Goal: Communication & Community: Answer question/provide support

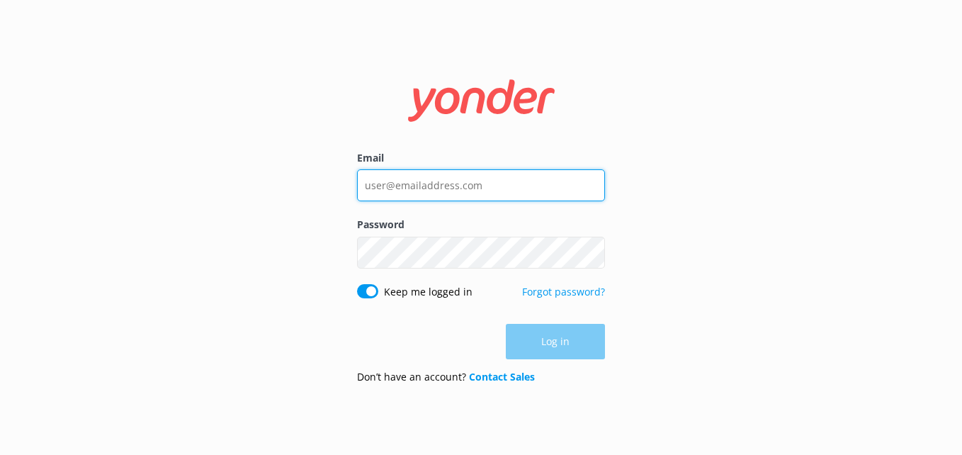
type input "[EMAIL_ADDRESS][DOMAIN_NAME]"
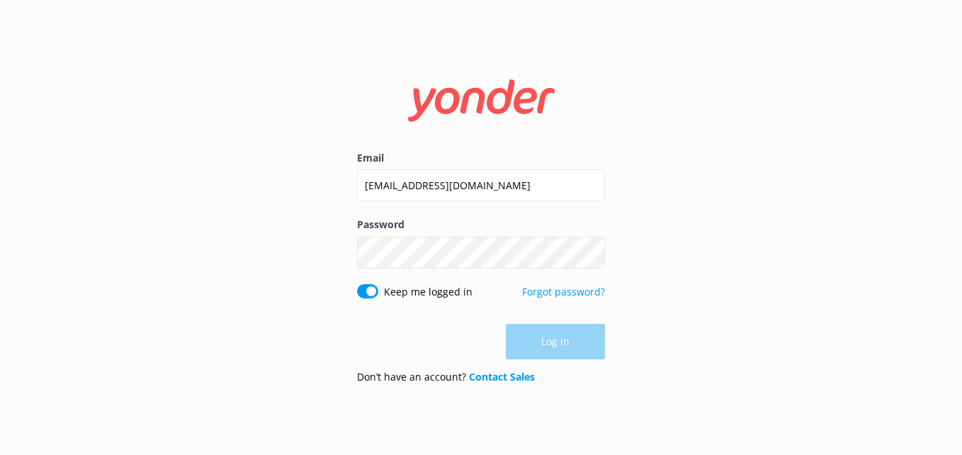
click at [557, 355] on div "Log in" at bounding box center [481, 341] width 248 height 35
click at [550, 331] on button "Log in" at bounding box center [555, 341] width 99 height 35
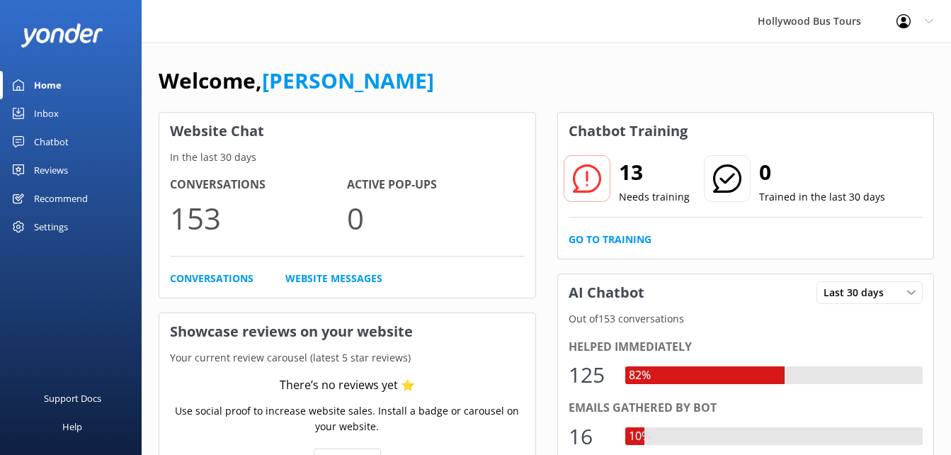
click at [40, 108] on div "Inbox" at bounding box center [46, 113] width 25 height 28
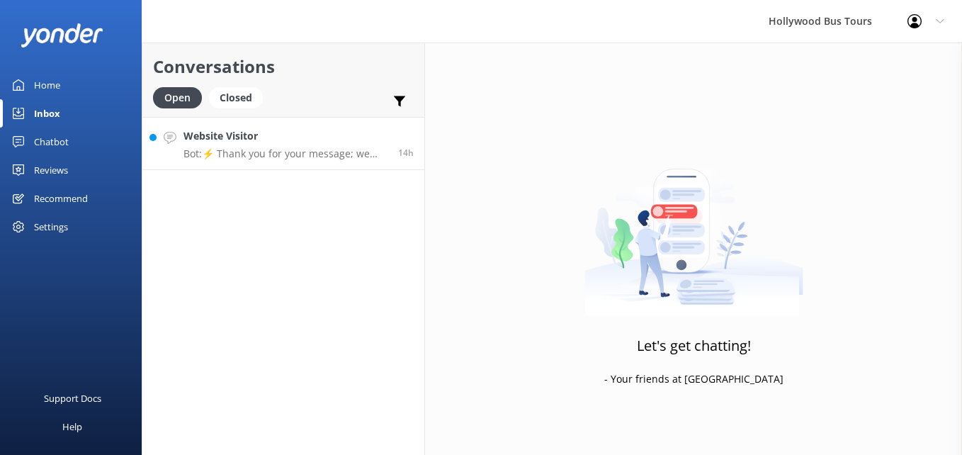
click at [285, 154] on p "Bot: ⚡ Thank you for your message; we are connecting you to a team member who w…" at bounding box center [285, 153] width 204 height 13
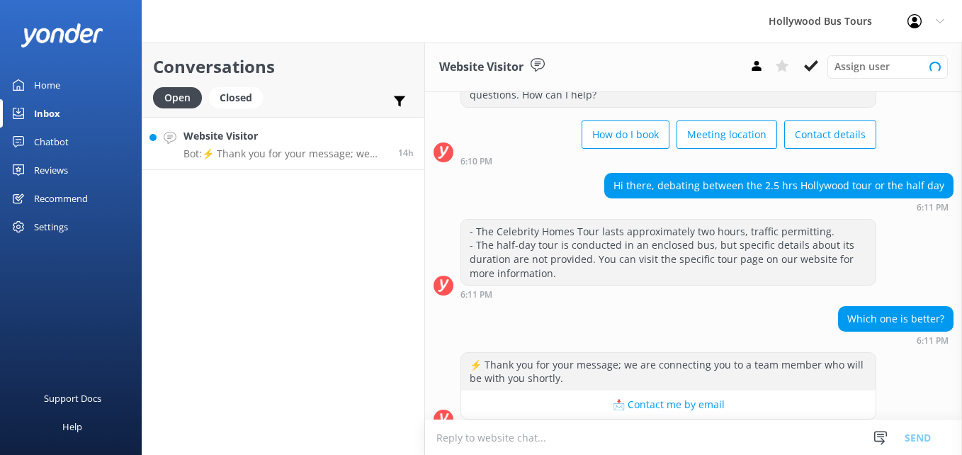
scroll to position [81, 0]
